Goal: Information Seeking & Learning: Understand process/instructions

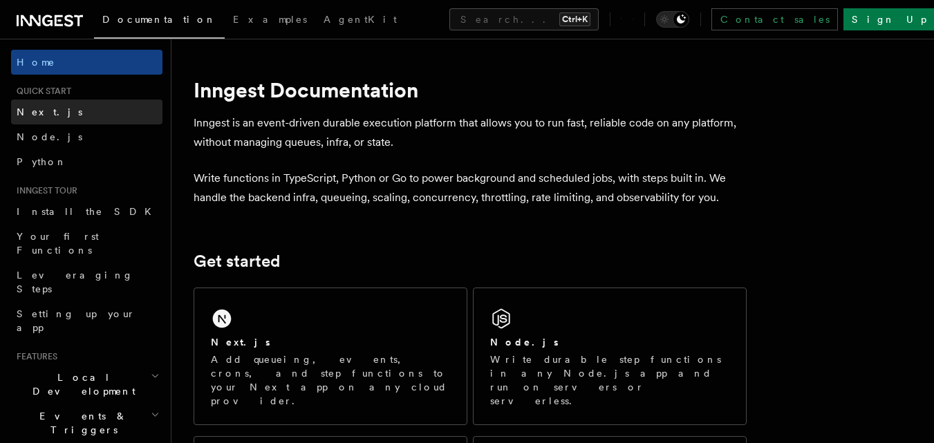
click at [40, 117] on span "Next.js" at bounding box center [50, 111] width 66 height 11
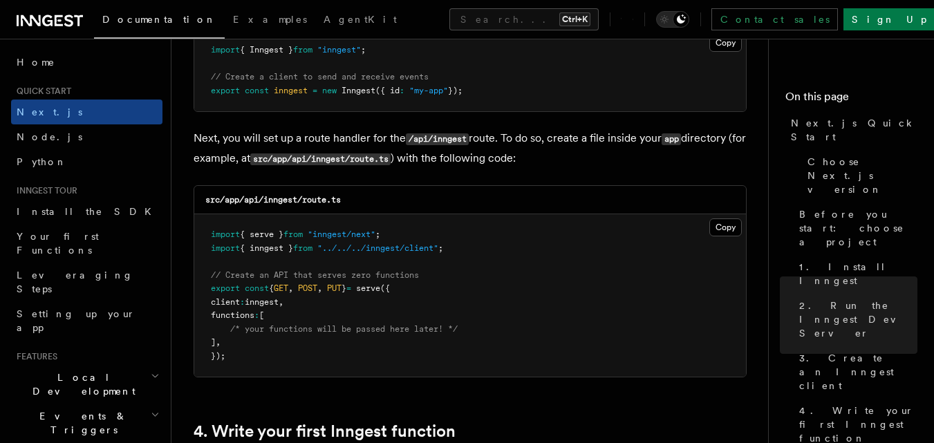
scroll to position [1936, 0]
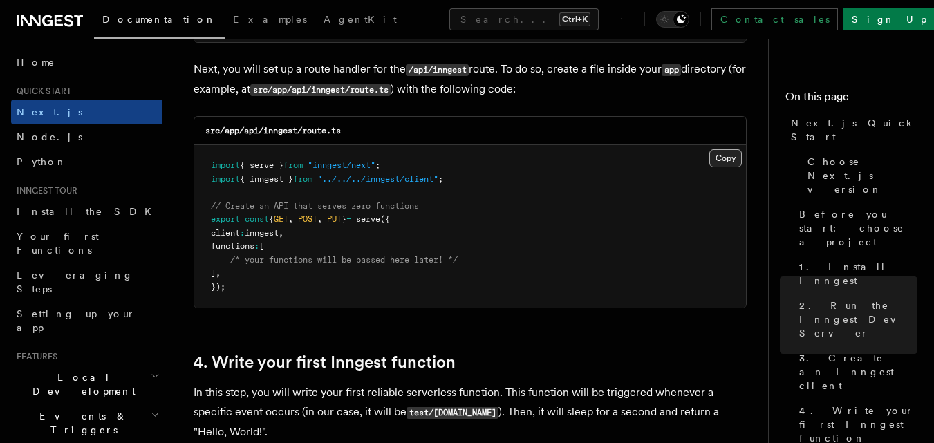
click at [723, 161] on button "Copy Copied" at bounding box center [725, 158] width 33 height 18
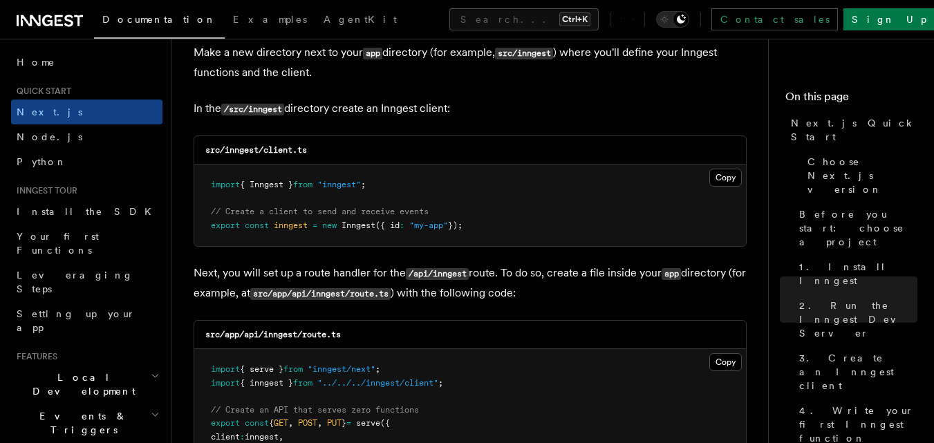
scroll to position [1660, 0]
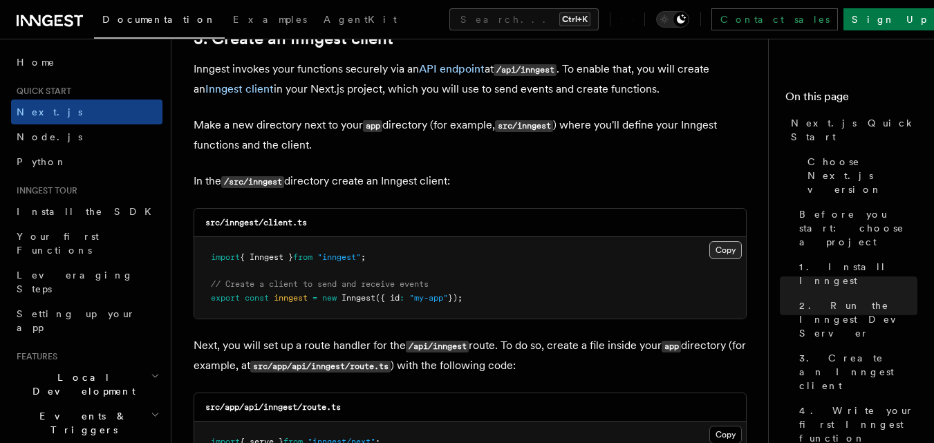
click at [720, 243] on button "Copy Copied" at bounding box center [725, 250] width 33 height 18
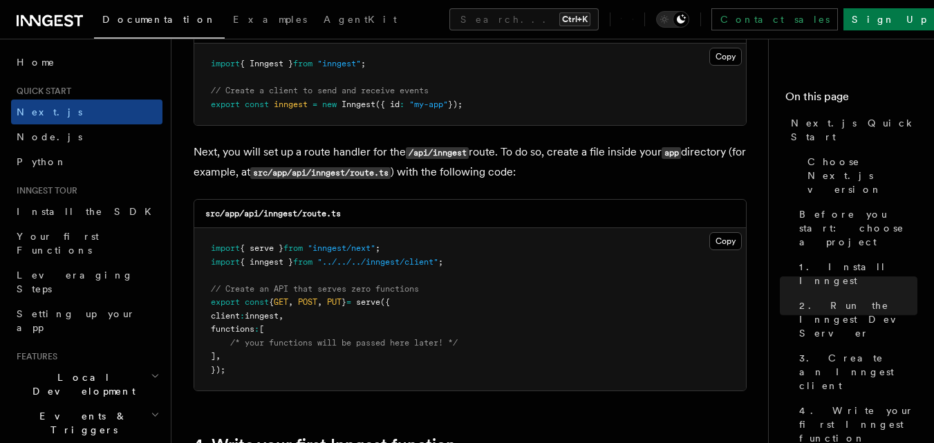
scroll to position [1867, 0]
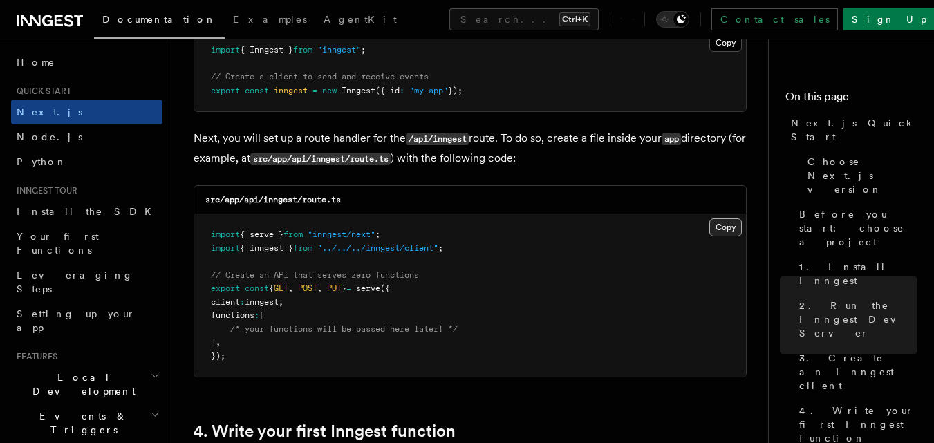
click at [720, 222] on button "Copy Copied" at bounding box center [725, 228] width 33 height 18
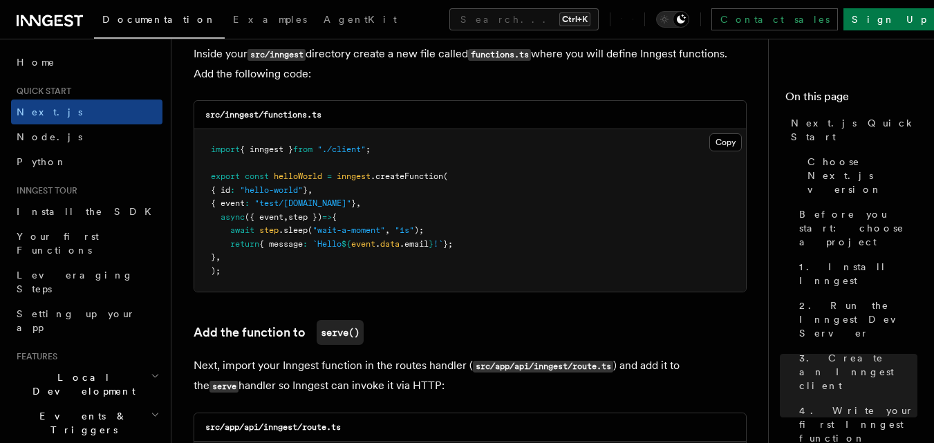
scroll to position [2489, 0]
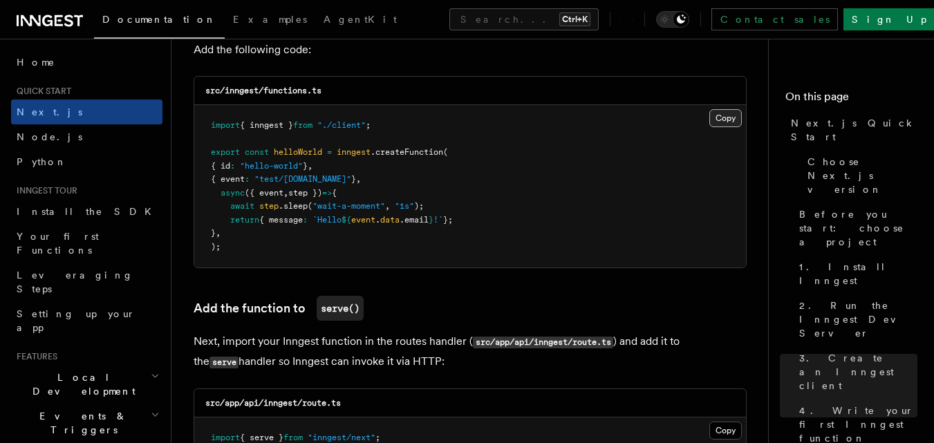
click at [721, 115] on button "Copy Copied" at bounding box center [725, 118] width 33 height 18
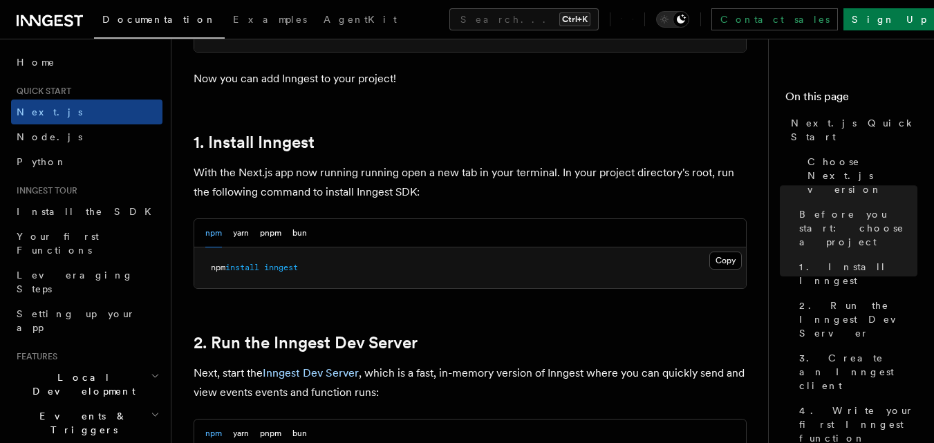
scroll to position [691, 0]
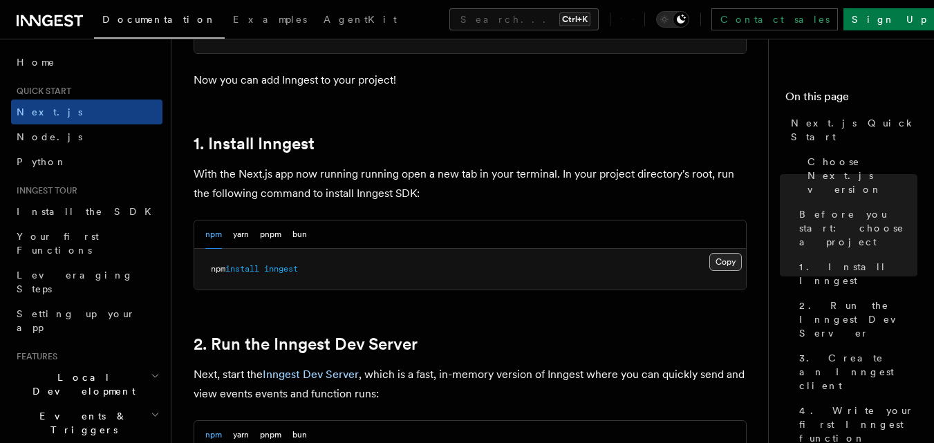
click at [726, 255] on button "Copy Copied" at bounding box center [725, 262] width 33 height 18
click at [713, 260] on button "Copy Copied" at bounding box center [725, 262] width 33 height 18
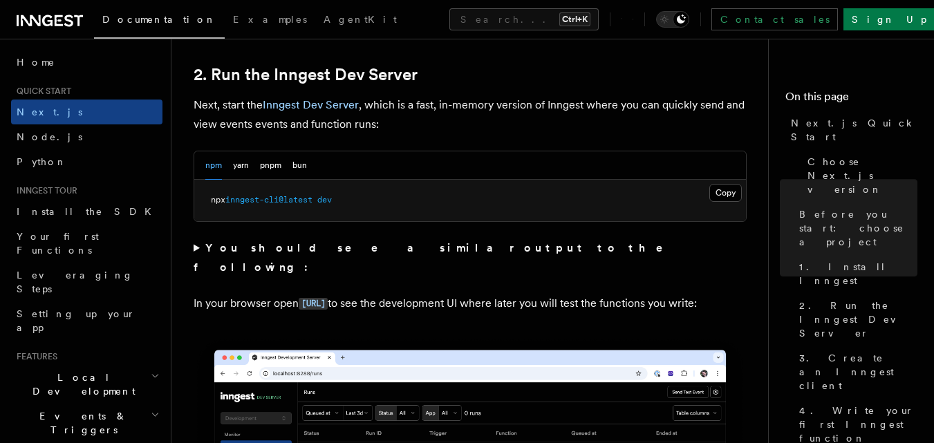
scroll to position [968, 0]
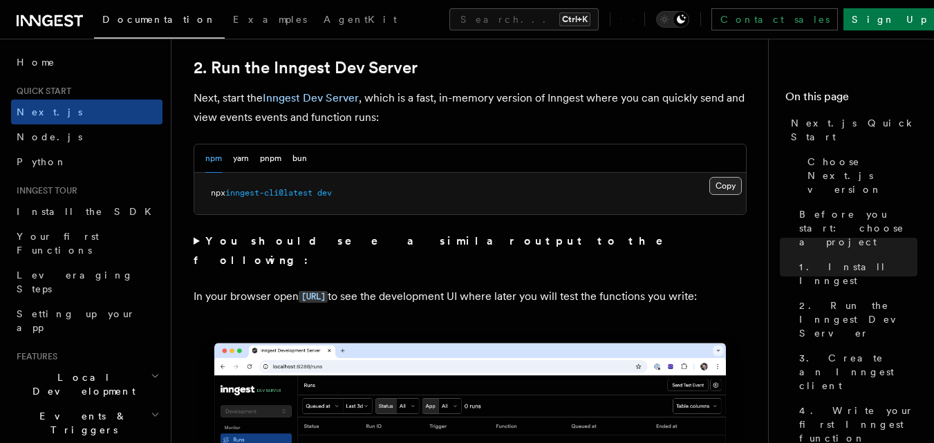
click at [713, 188] on button "Copy Copied" at bounding box center [725, 186] width 33 height 18
